Goal: Task Accomplishment & Management: Manage account settings

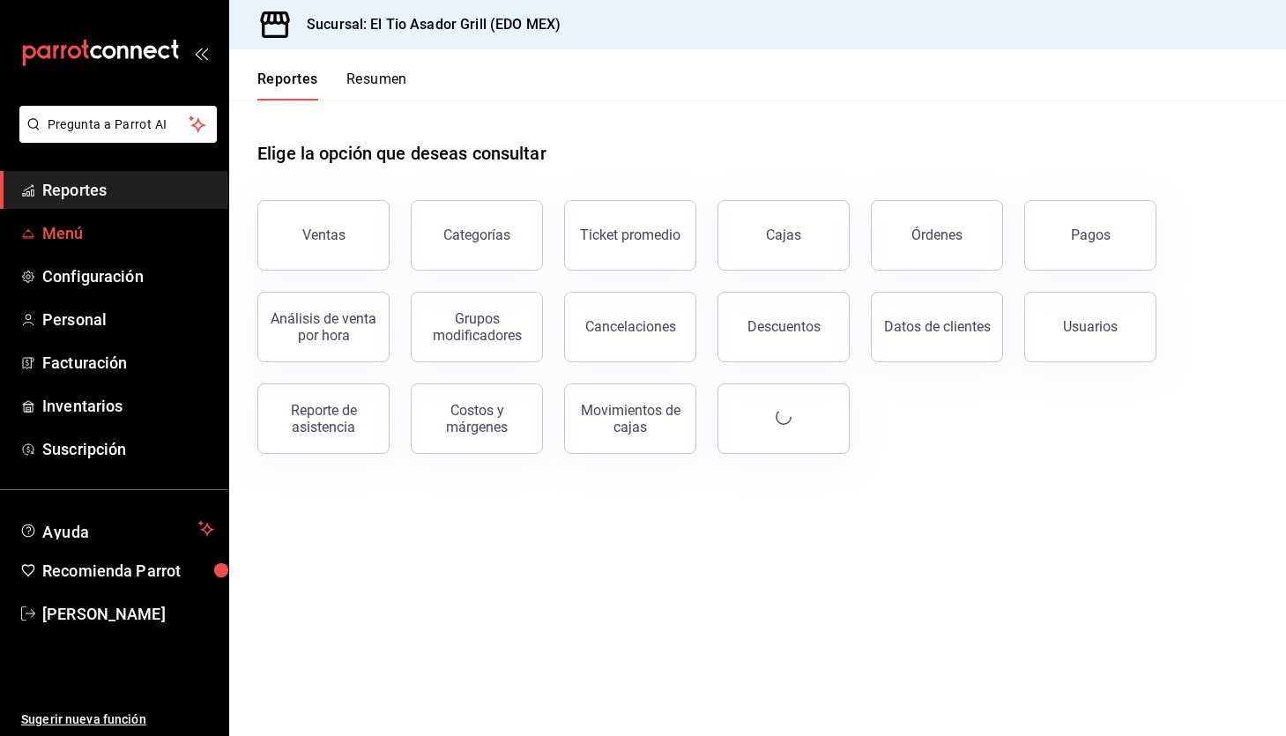
click at [121, 228] on span "Menú" at bounding box center [128, 233] width 172 height 24
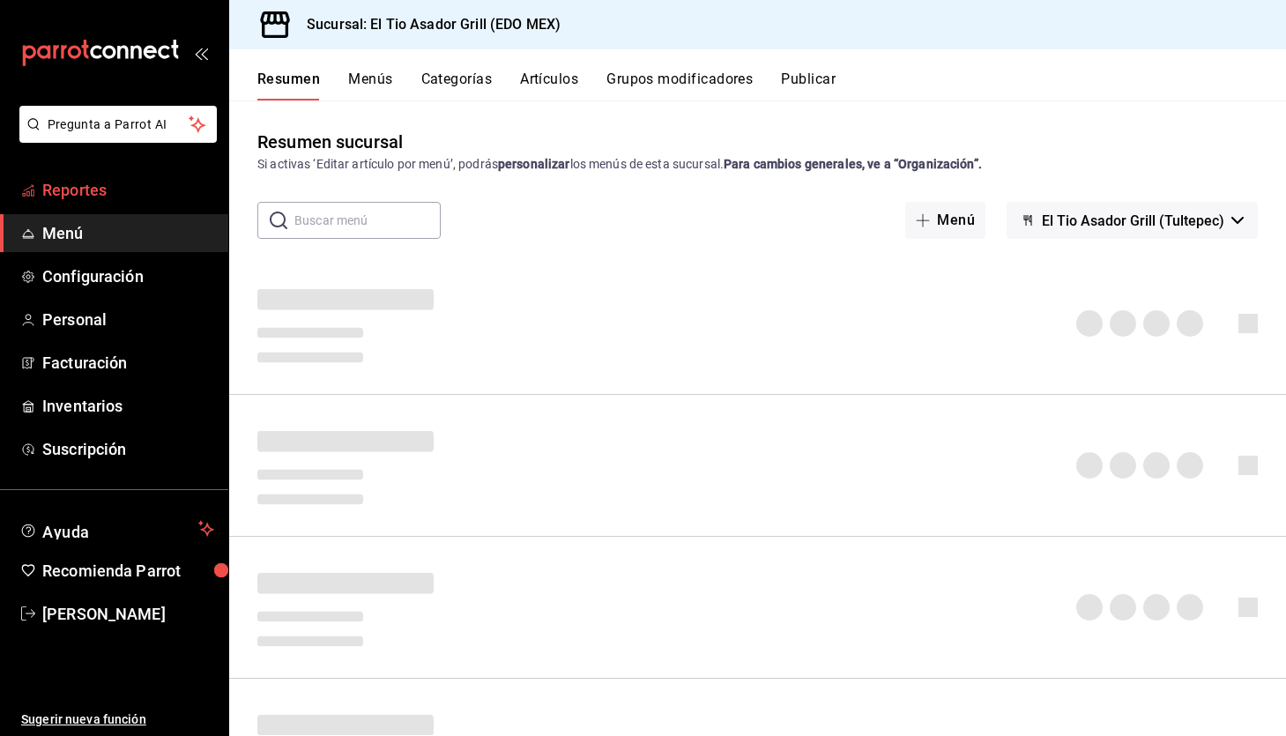
click at [138, 188] on span "Reportes" at bounding box center [128, 190] width 172 height 24
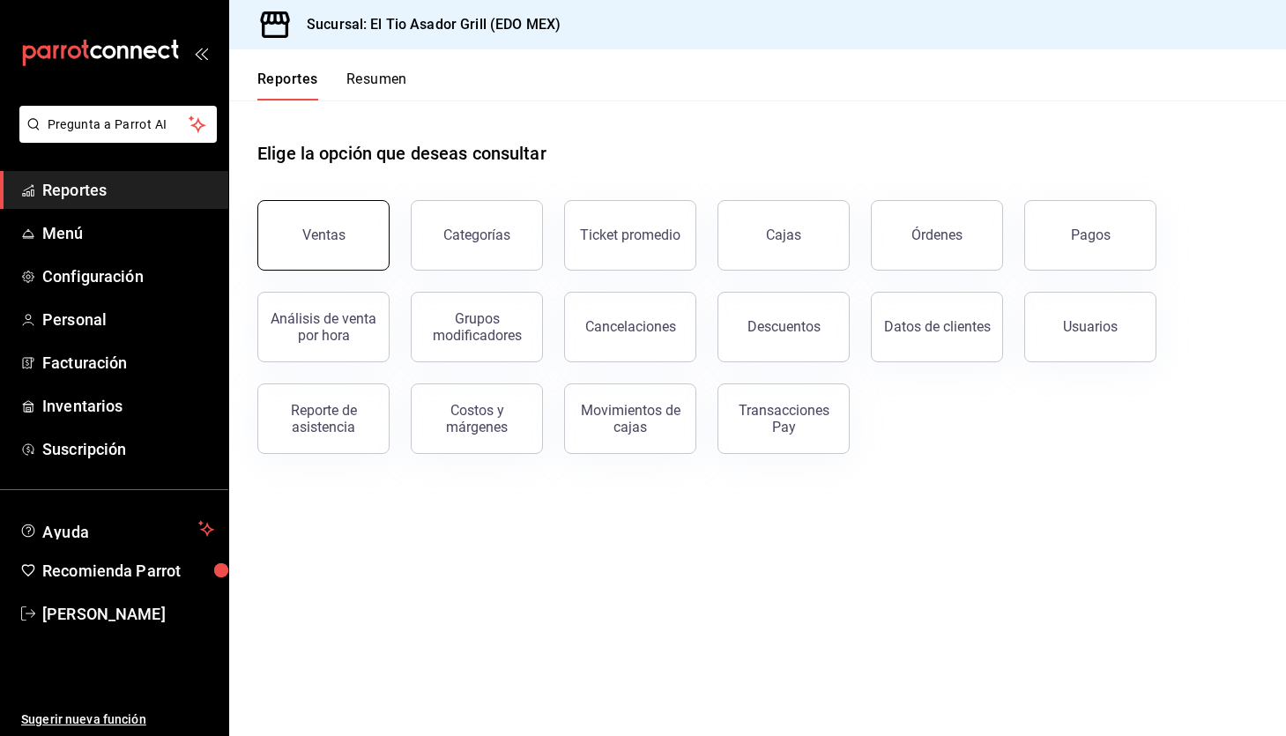
click at [299, 232] on button "Ventas" at bounding box center [323, 235] width 132 height 71
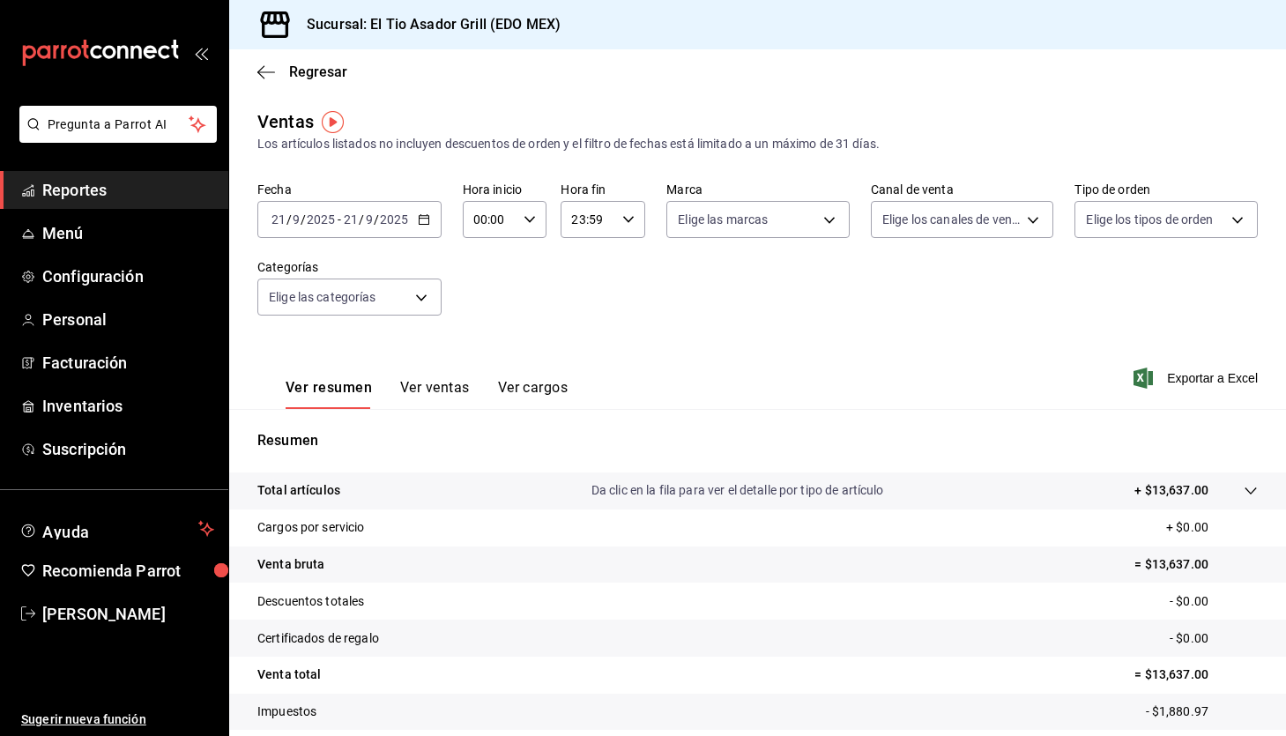
click at [448, 382] on button "Ver ventas" at bounding box center [435, 394] width 70 height 30
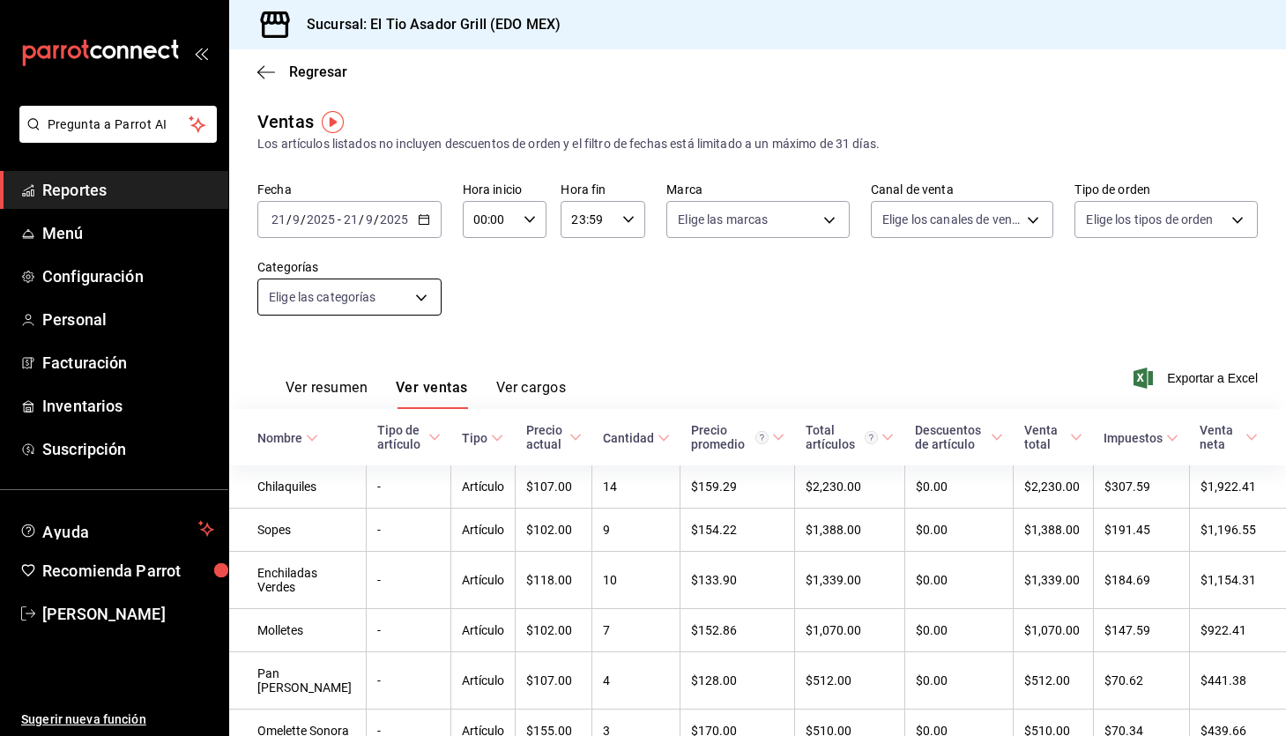
click at [393, 284] on body "Pregunta a Parrot AI Reportes Menú Configuración Personal Facturación Inventari…" at bounding box center [643, 368] width 1286 height 736
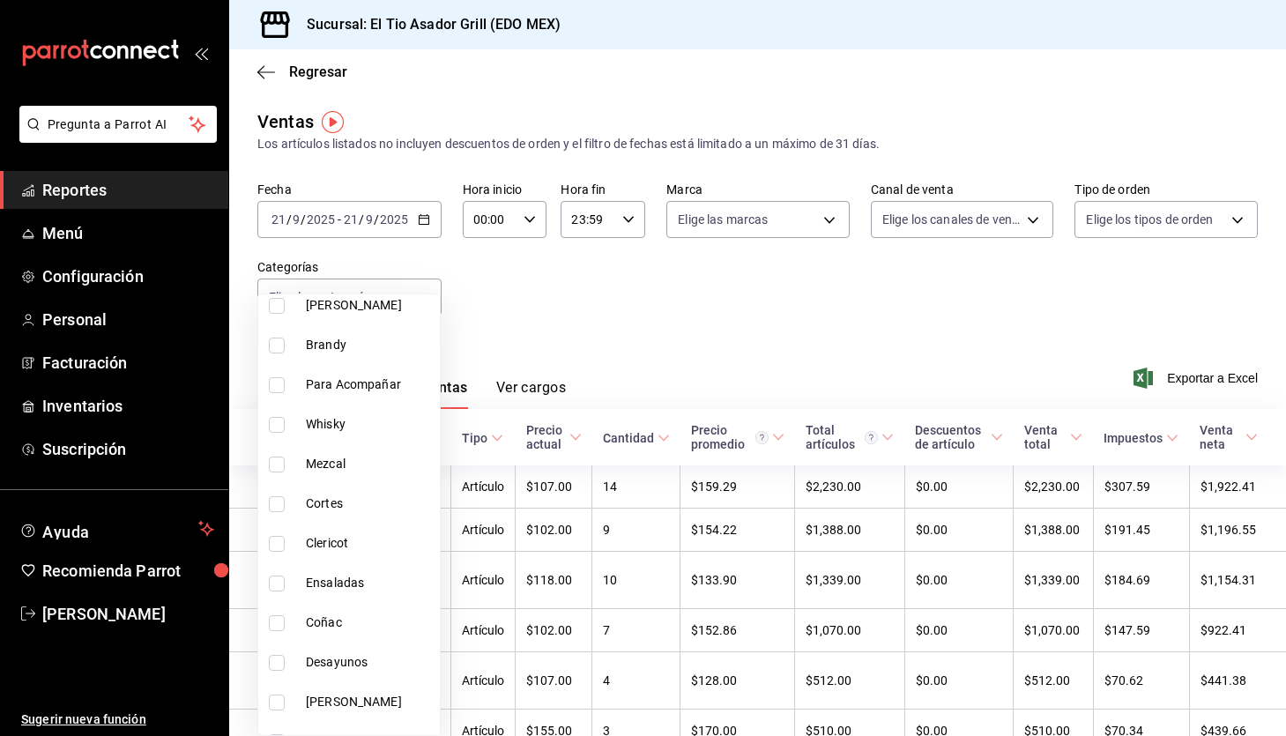
scroll to position [767, 0]
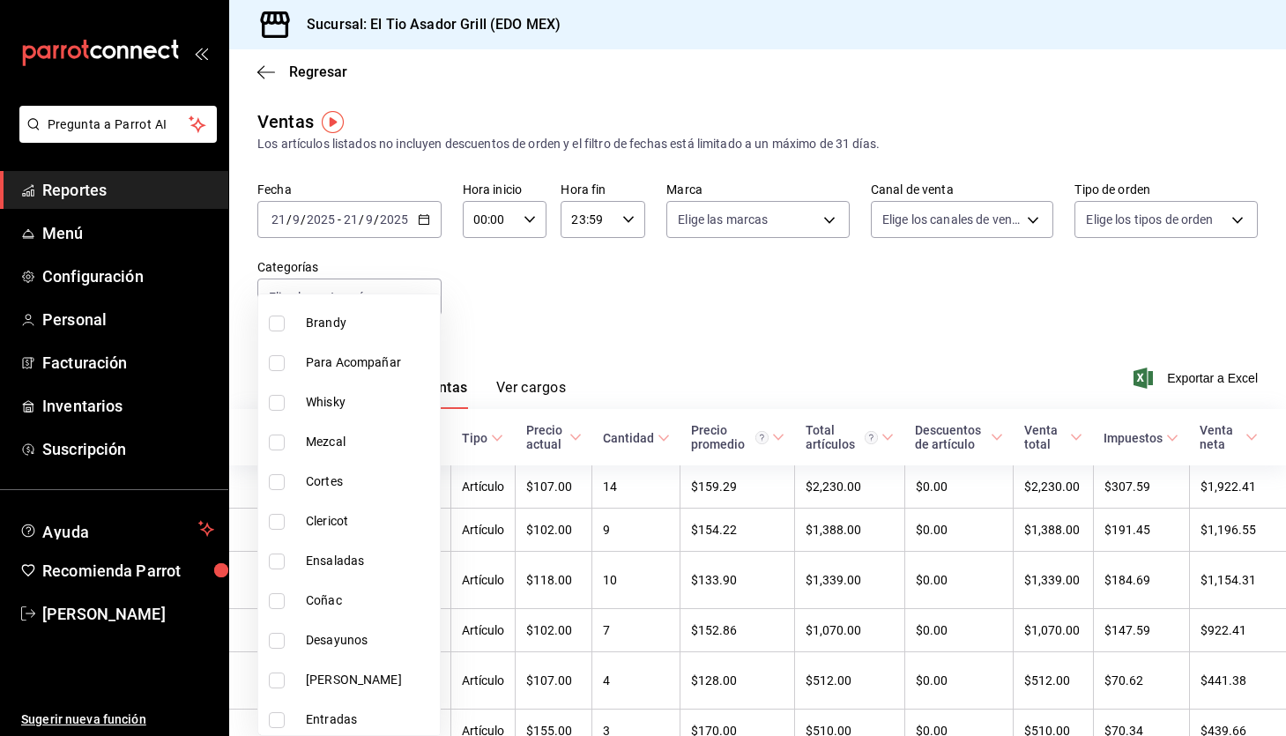
click at [349, 493] on li "Cortes" at bounding box center [349, 482] width 182 height 40
type input "6573f611-0dd8-4e88-bf7b-c730acbc03f9"
checkbox input "true"
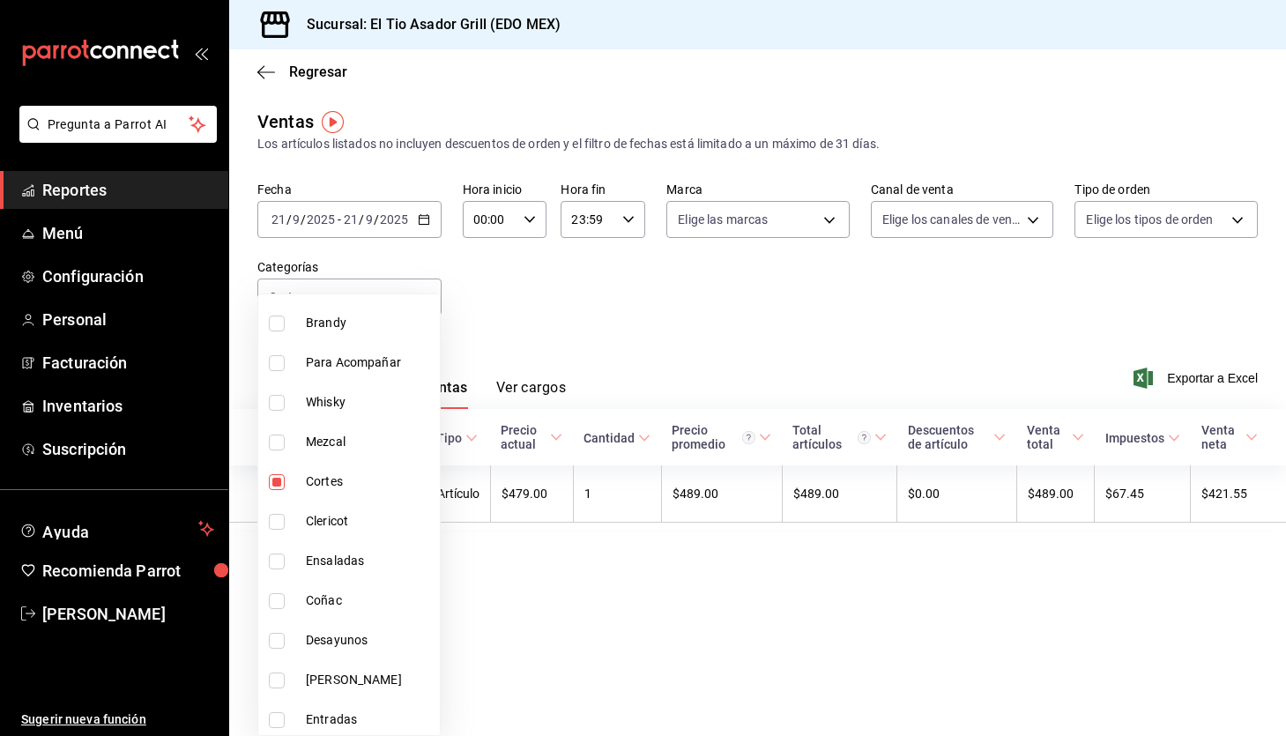
click at [587, 263] on div at bounding box center [643, 368] width 1286 height 736
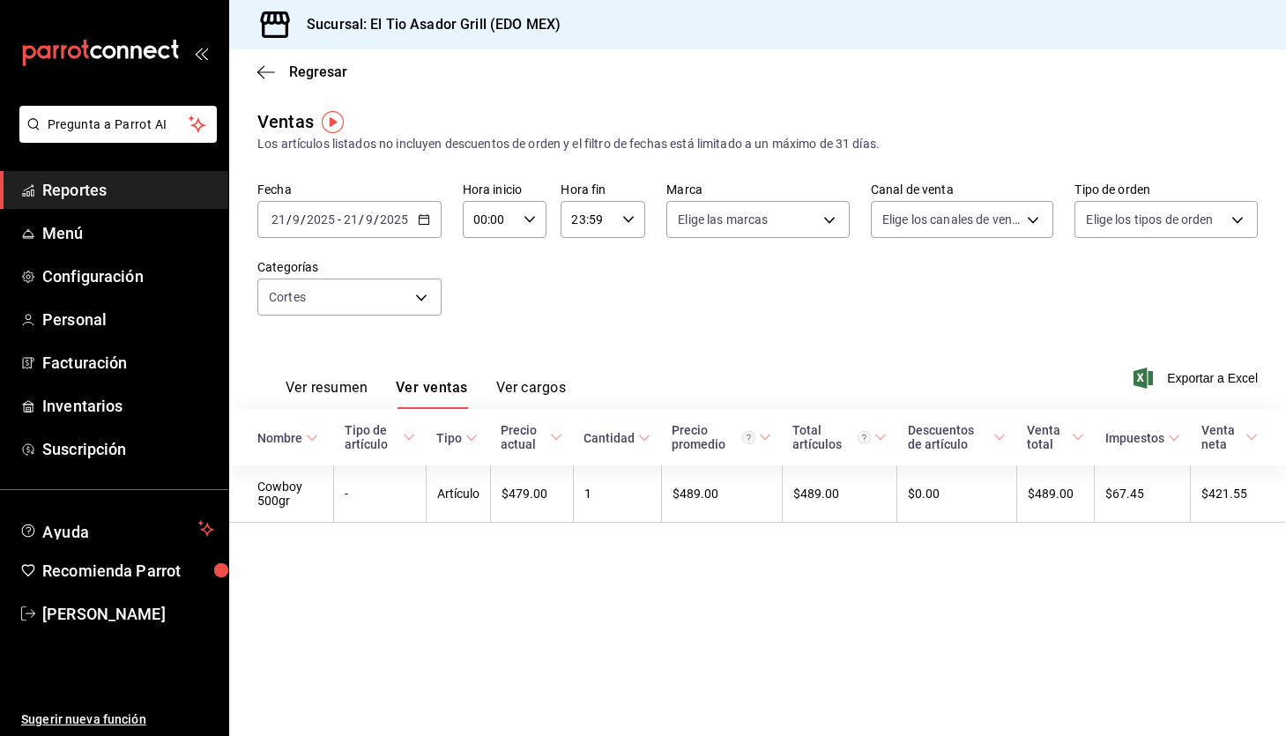
click at [420, 220] on icon "button" at bounding box center [424, 219] width 12 height 12
click at [337, 319] on span "Ayer" at bounding box center [340, 312] width 137 height 19
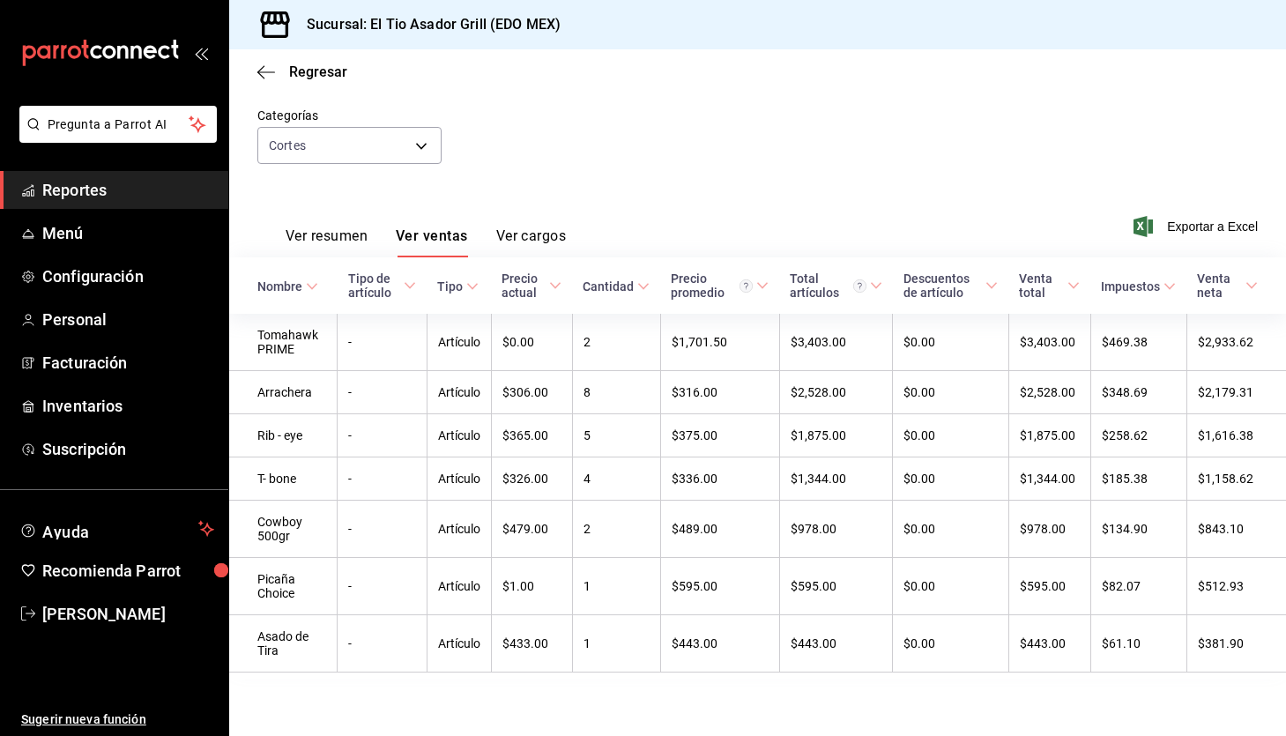
scroll to position [152, 0]
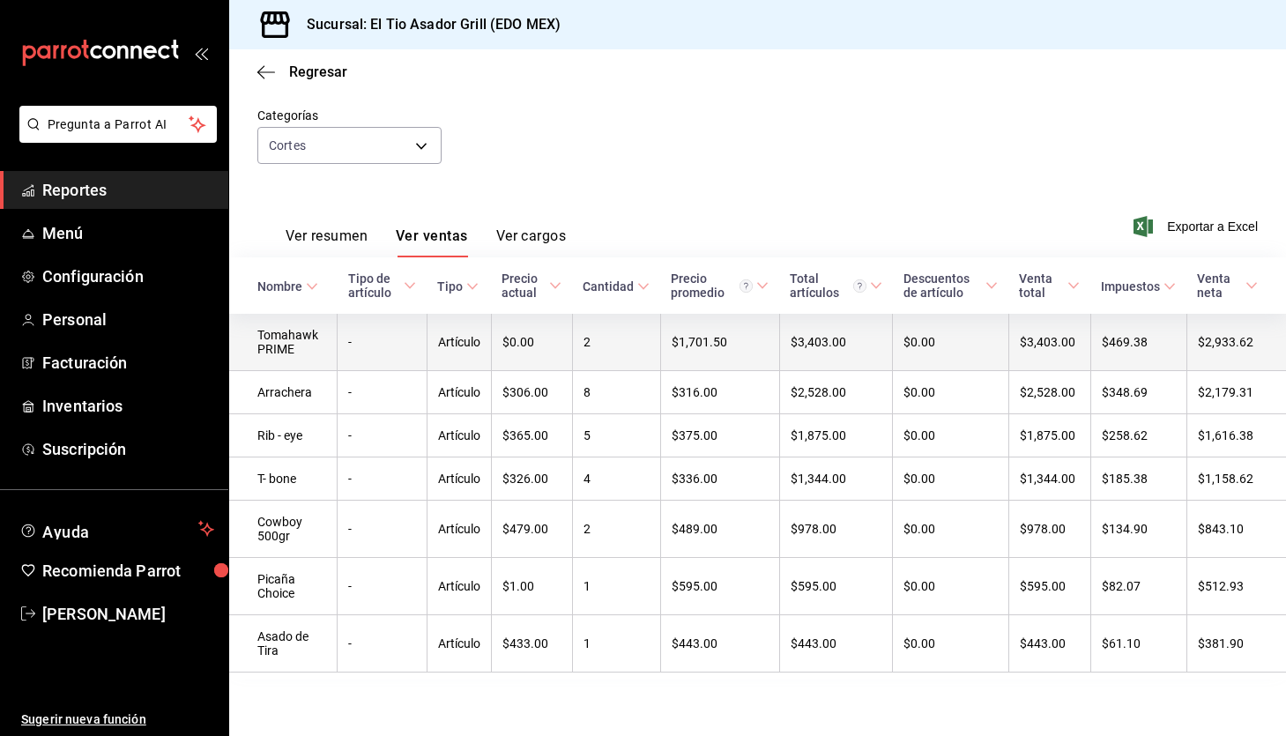
click at [646, 344] on td "2" at bounding box center [616, 342] width 88 height 57
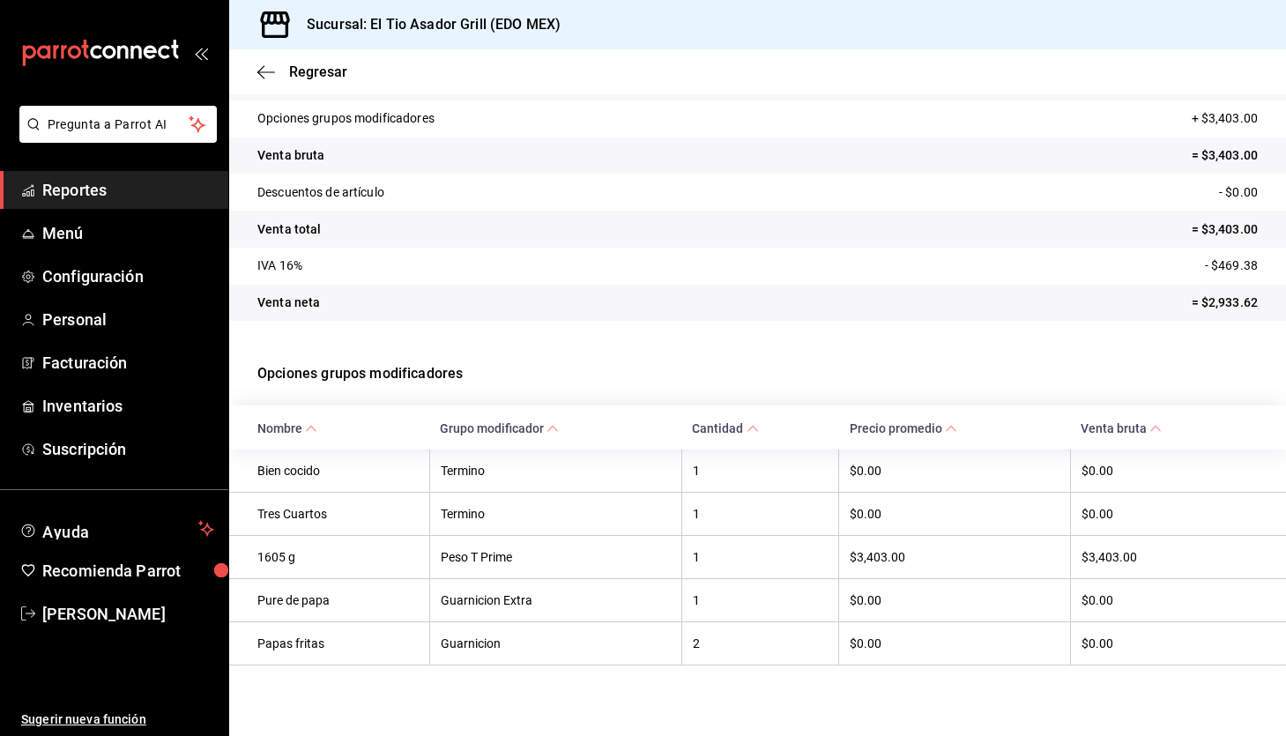
scroll to position [140, 0]
click at [259, 67] on icon "button" at bounding box center [266, 72] width 18 height 16
click at [311, 73] on span "Regresar" at bounding box center [318, 71] width 58 height 17
click at [274, 73] on icon "button" at bounding box center [266, 72] width 18 height 16
click at [316, 71] on span "Regresar" at bounding box center [318, 71] width 58 height 17
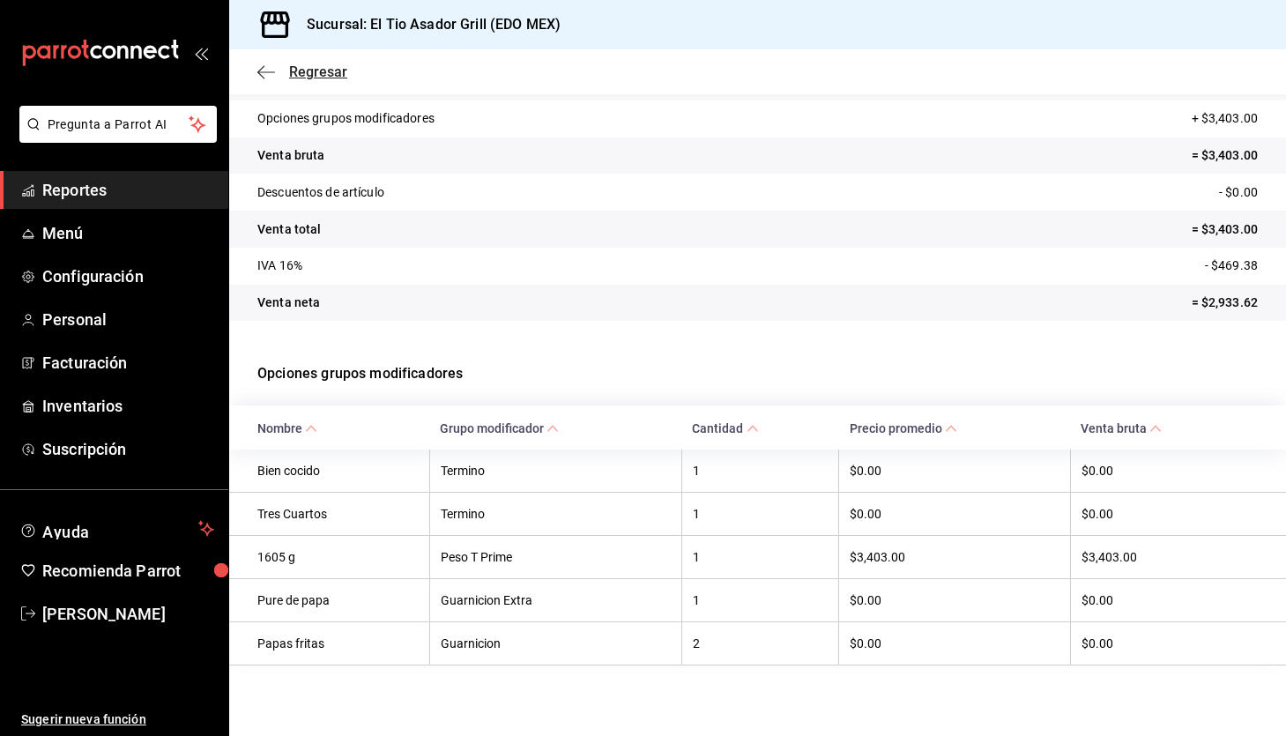
click at [300, 73] on span "Regresar" at bounding box center [318, 71] width 58 height 17
click at [268, 74] on icon "button" at bounding box center [266, 72] width 18 height 16
click at [125, 194] on span "Reportes" at bounding box center [128, 190] width 172 height 24
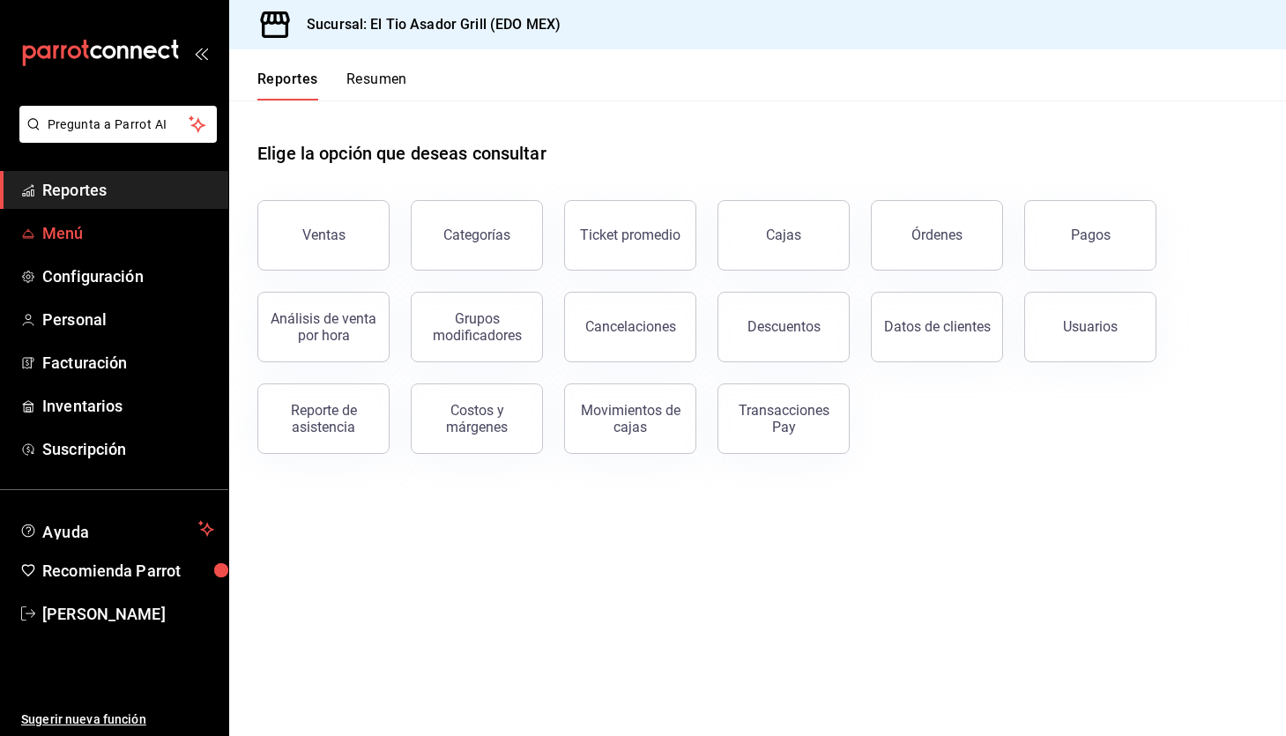
click at [98, 240] on span "Menú" at bounding box center [128, 233] width 172 height 24
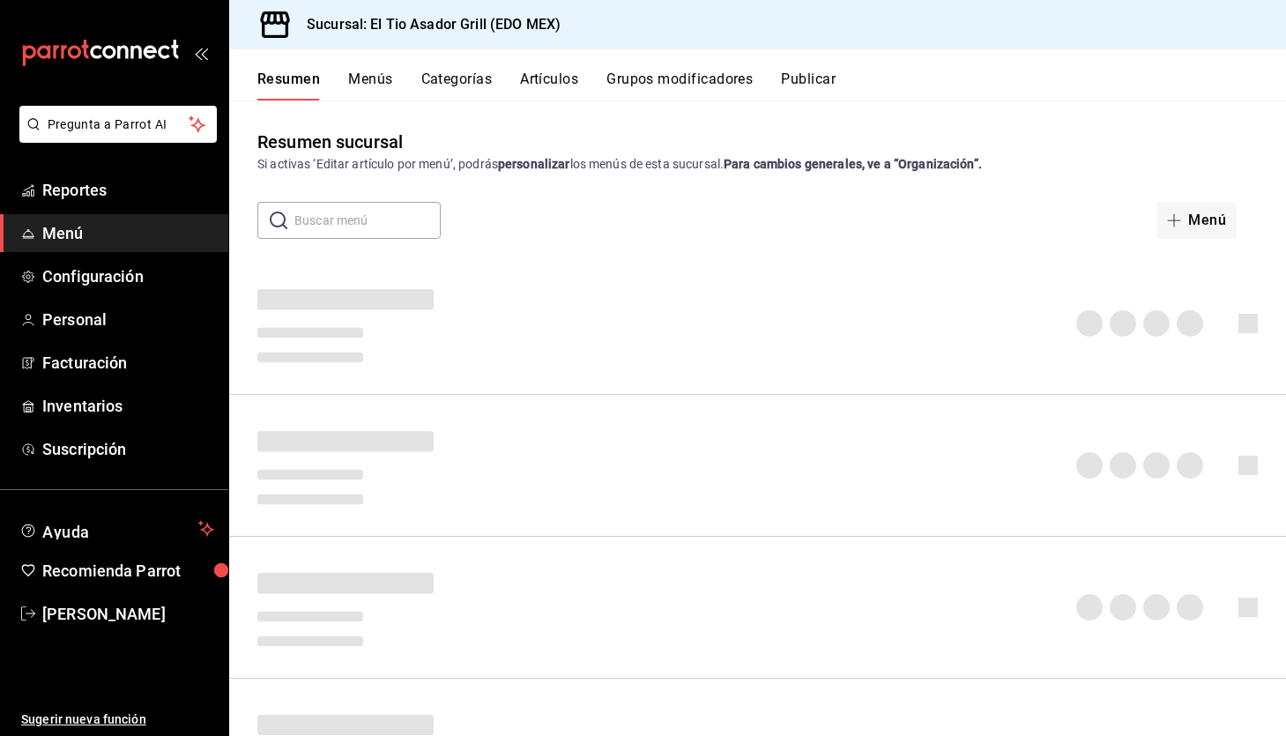
click at [650, 76] on button "Grupos modificadores" at bounding box center [679, 86] width 146 height 30
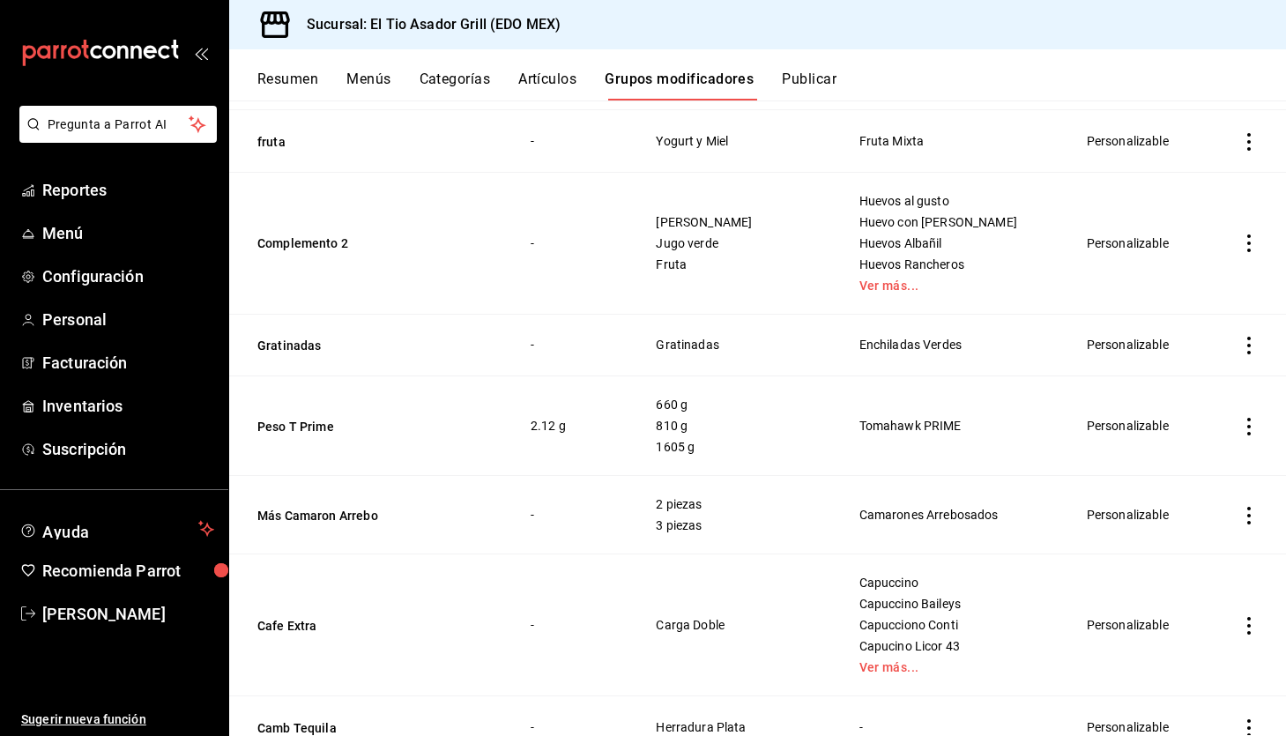
scroll to position [470, 0]
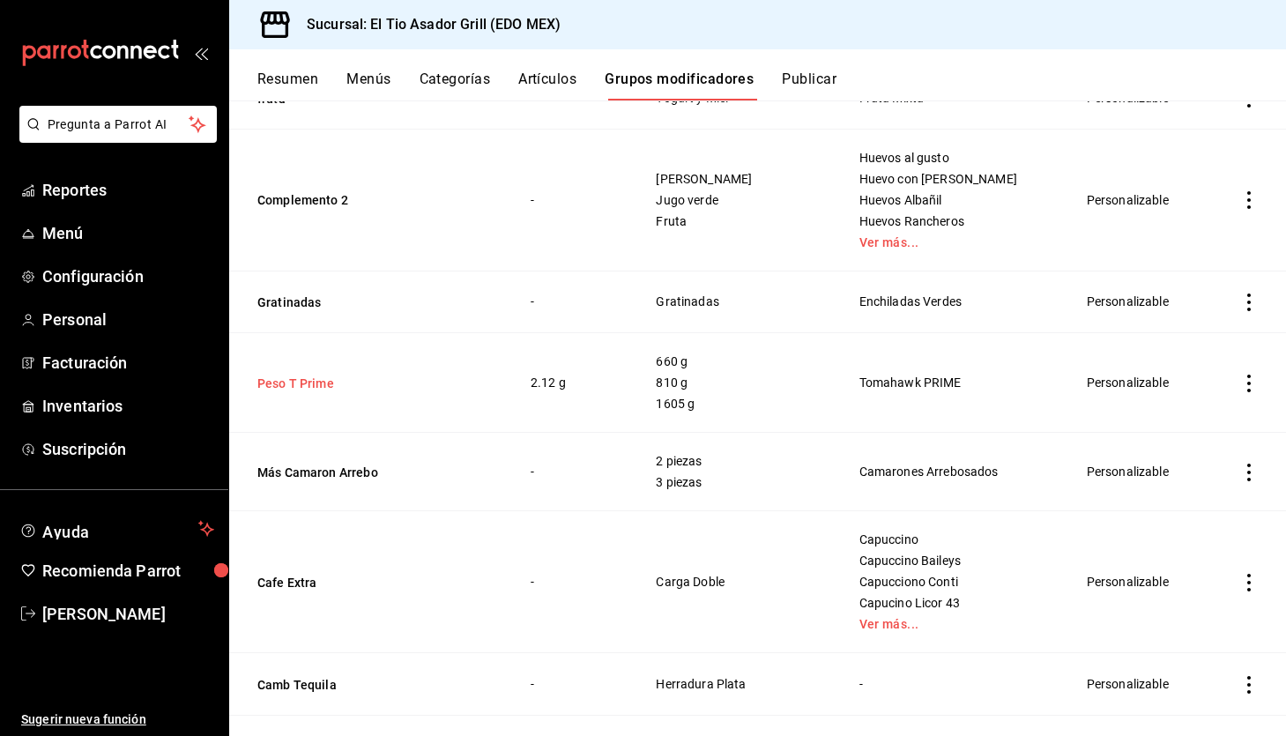
click at [324, 378] on button "Peso T Prime" at bounding box center [363, 384] width 212 height 18
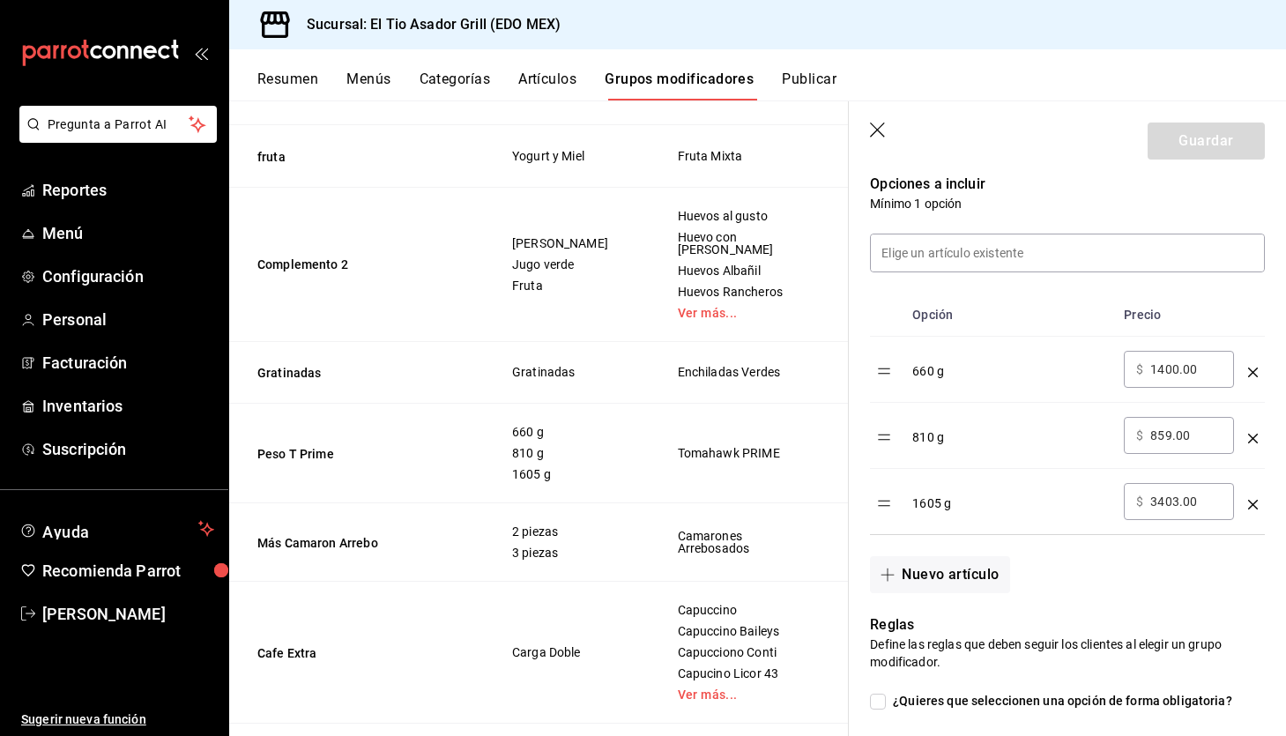
scroll to position [473, 0]
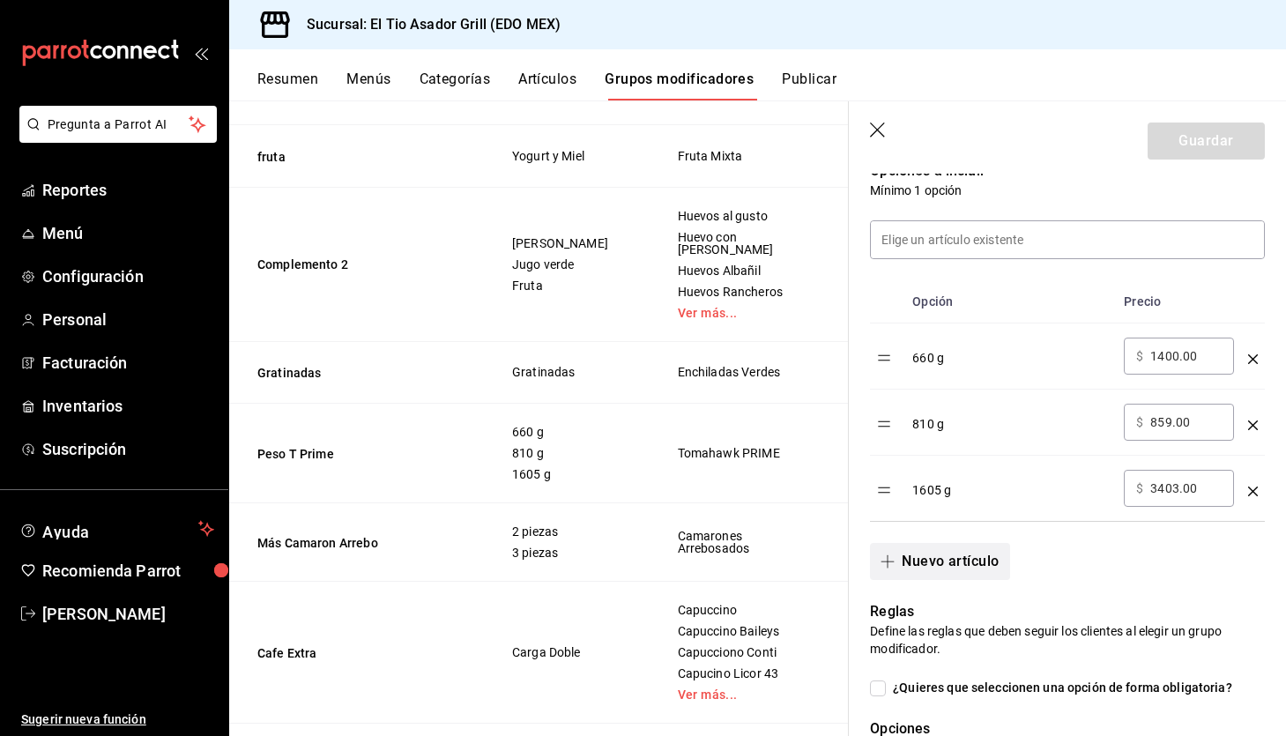
click at [961, 559] on button "Nuevo artículo" at bounding box center [939, 561] width 139 height 37
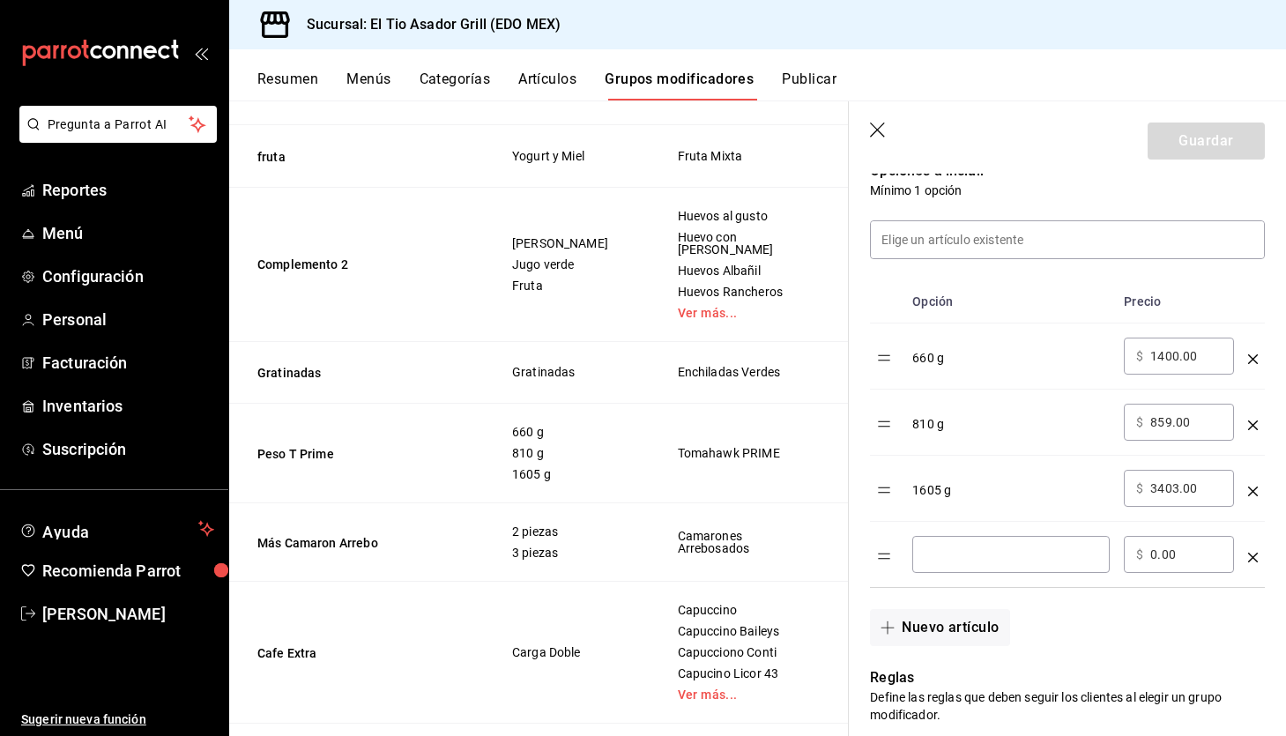
click at [1253, 491] on icon "optionsTable" at bounding box center [1253, 492] width 10 height 10
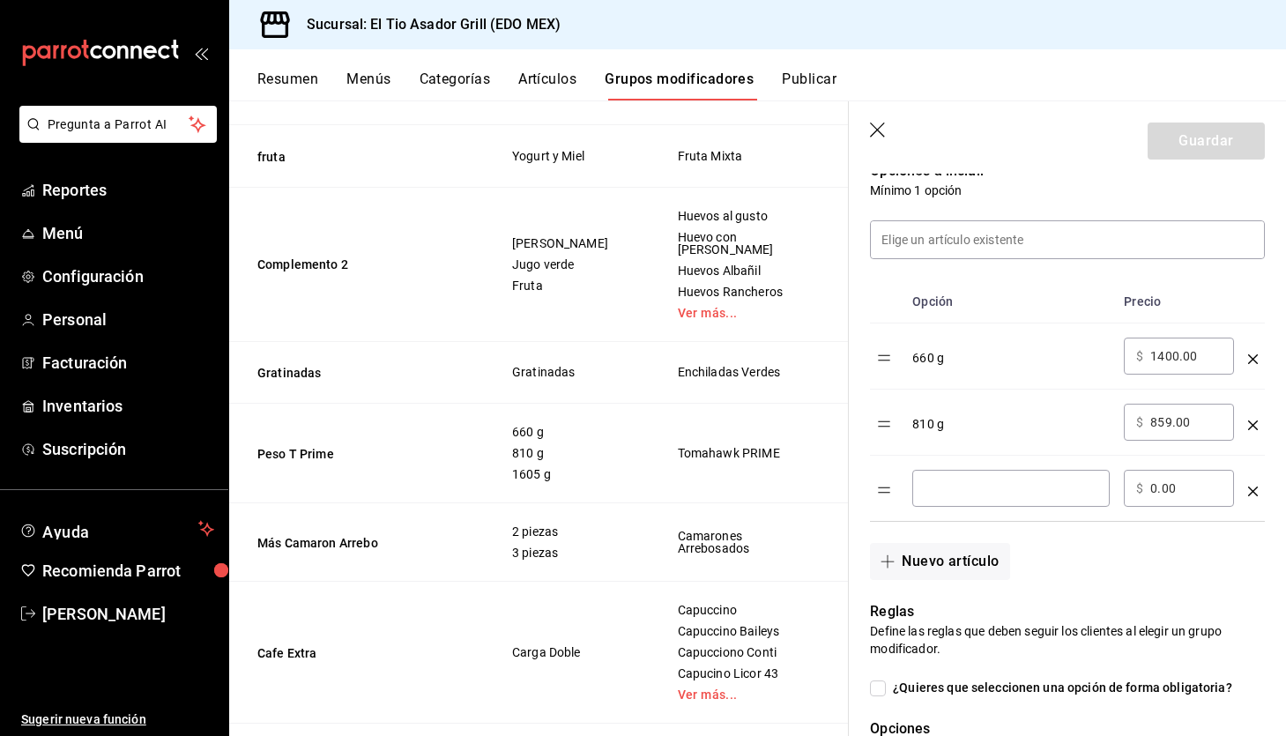
click at [987, 503] on div "​" at bounding box center [1010, 488] width 197 height 37
click at [992, 484] on input "1025 G" at bounding box center [1011, 488] width 173 height 18
type input "1025 g"
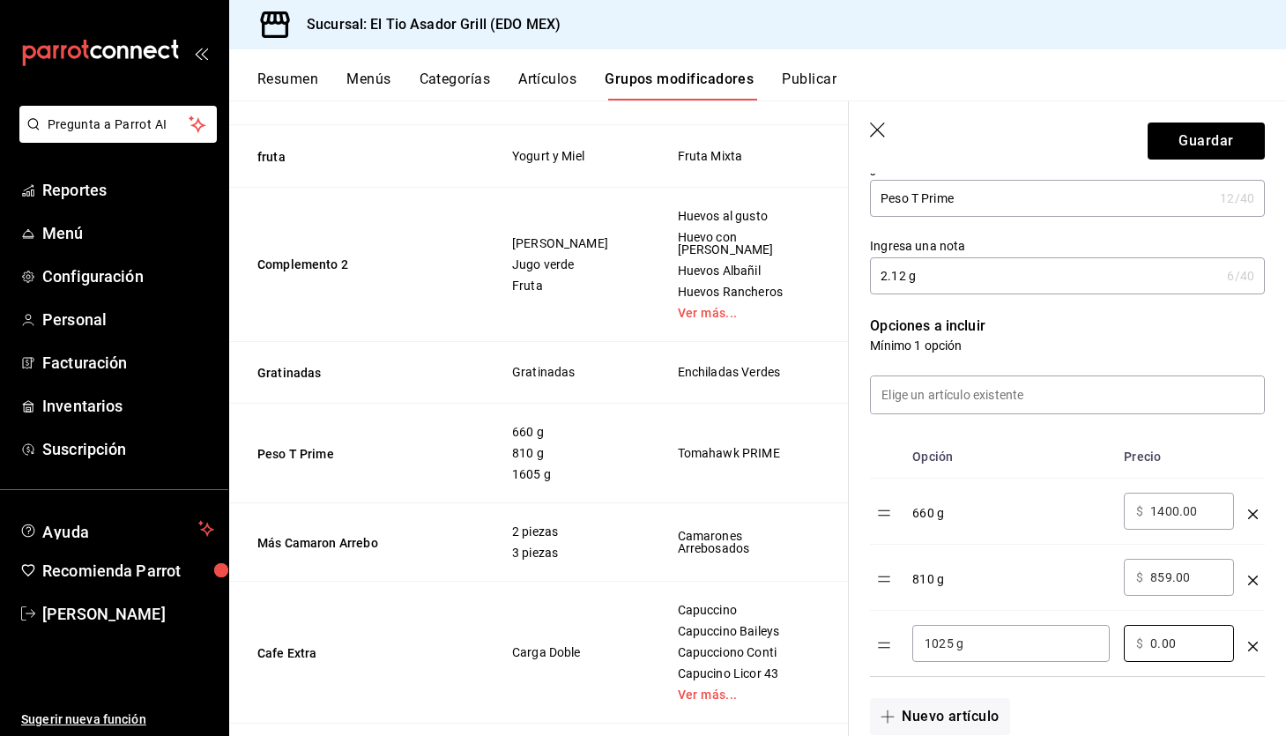
scroll to position [319, 0]
click at [1171, 651] on input "4081.00" at bounding box center [1185, 643] width 71 height 18
type input "2173.00"
click at [1215, 137] on button "Guardar" at bounding box center [1206, 141] width 117 height 37
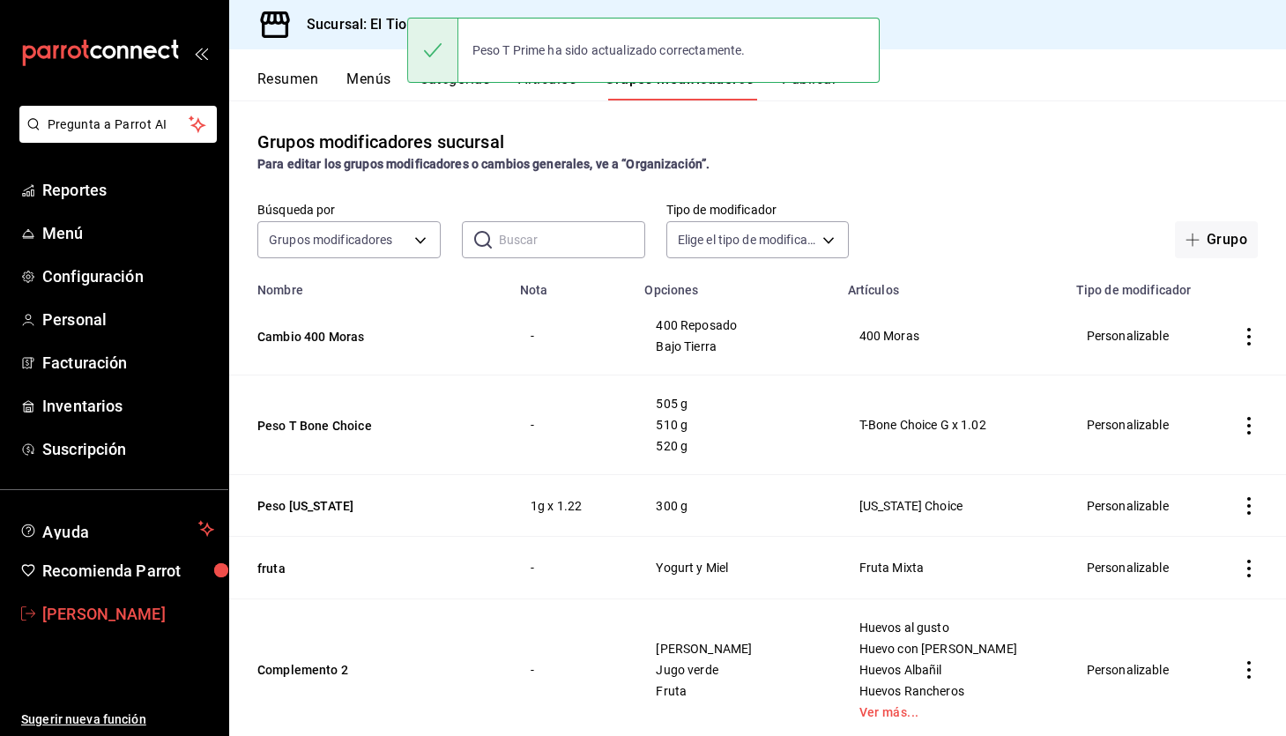
click at [70, 613] on span "[PERSON_NAME]" at bounding box center [128, 614] width 172 height 24
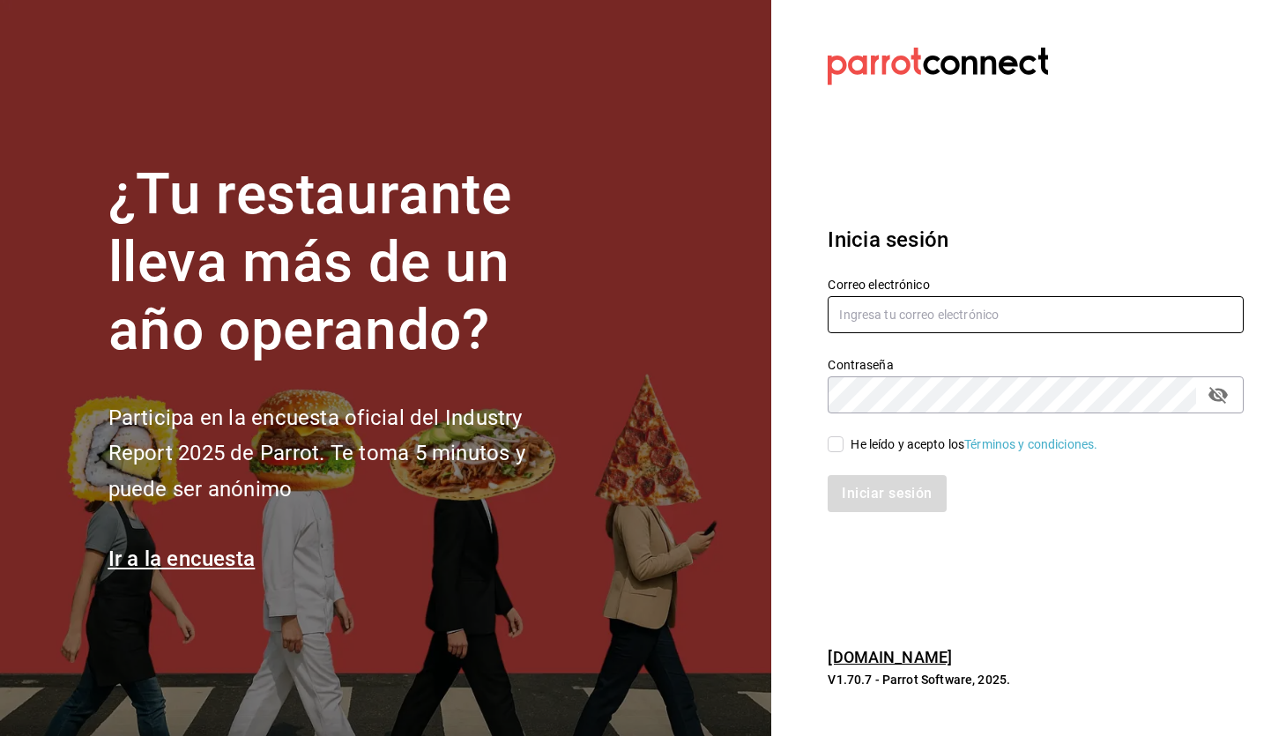
type input "[EMAIL_ADDRESS][DOMAIN_NAME]"
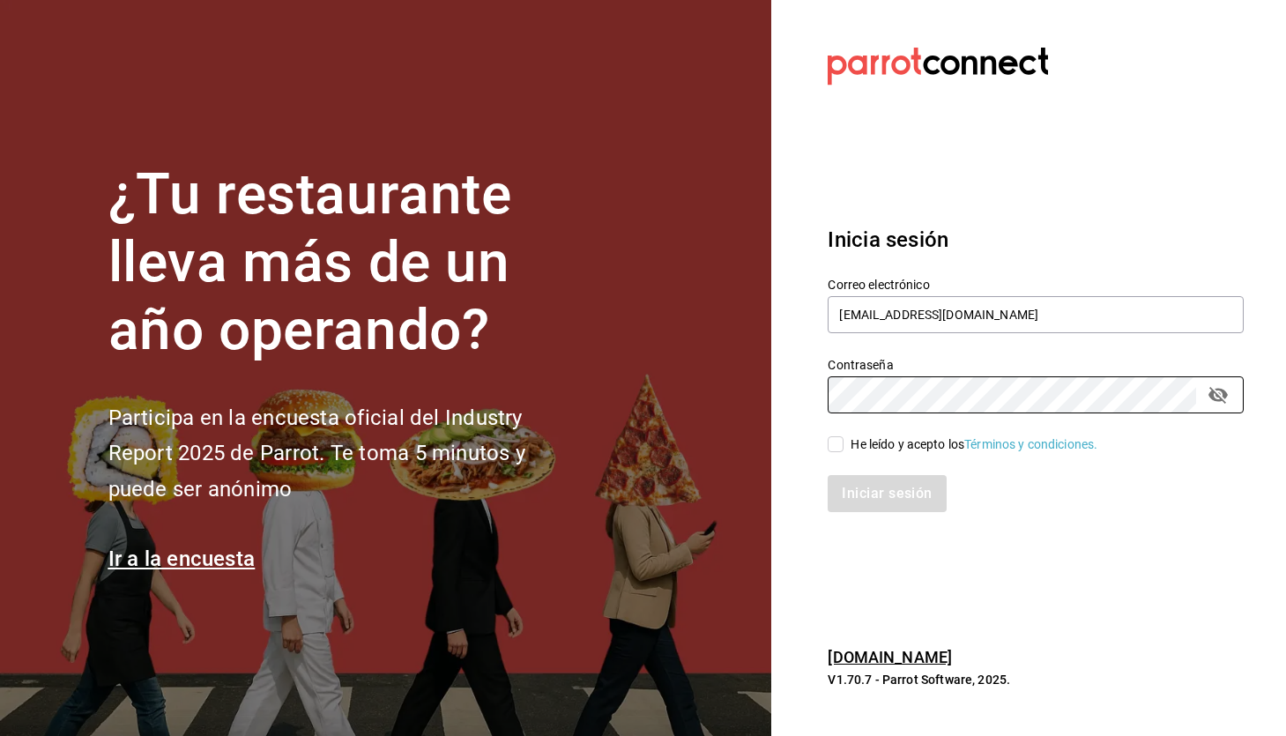
click at [876, 450] on div "He leído y acepto los Términos y condiciones." at bounding box center [974, 444] width 247 height 19
click at [844, 450] on input "He leído y acepto los Términos y condiciones." at bounding box center [836, 444] width 16 height 16
checkbox input "true"
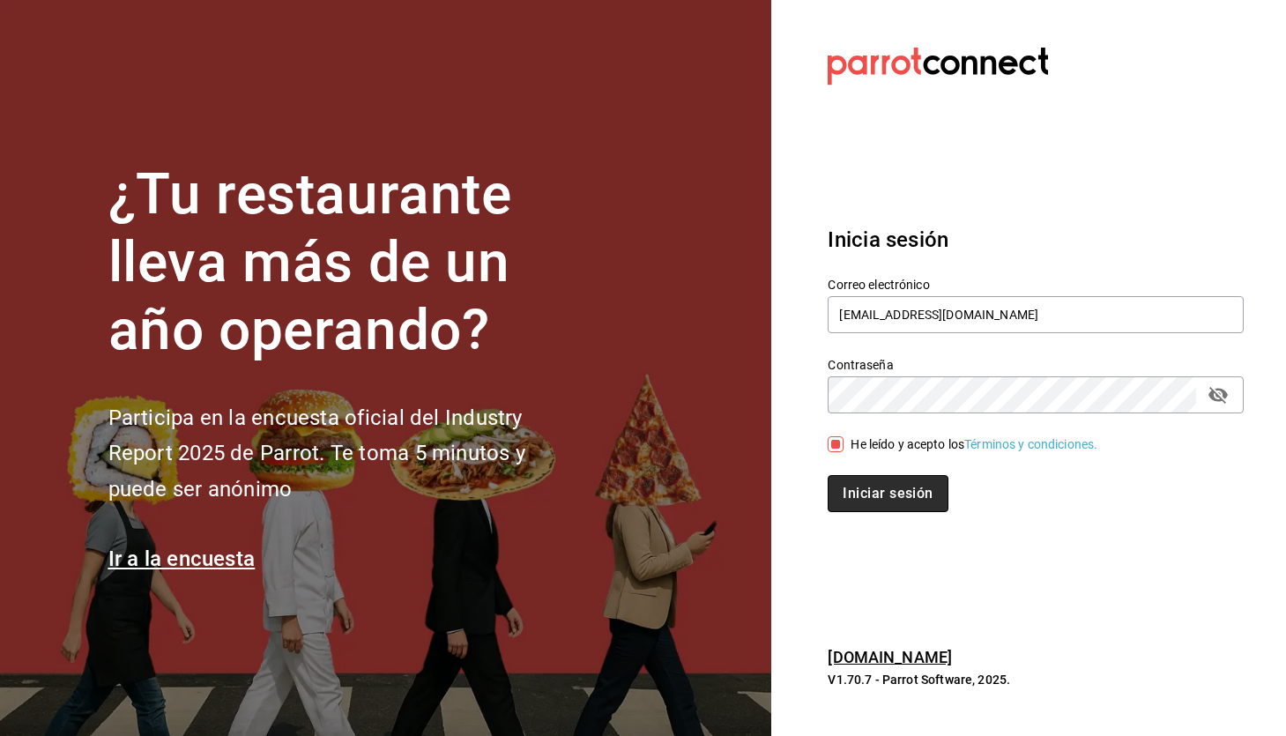
click at [879, 487] on button "Iniciar sesión" at bounding box center [888, 493] width 120 height 37
